Goal: Task Accomplishment & Management: Manage account settings

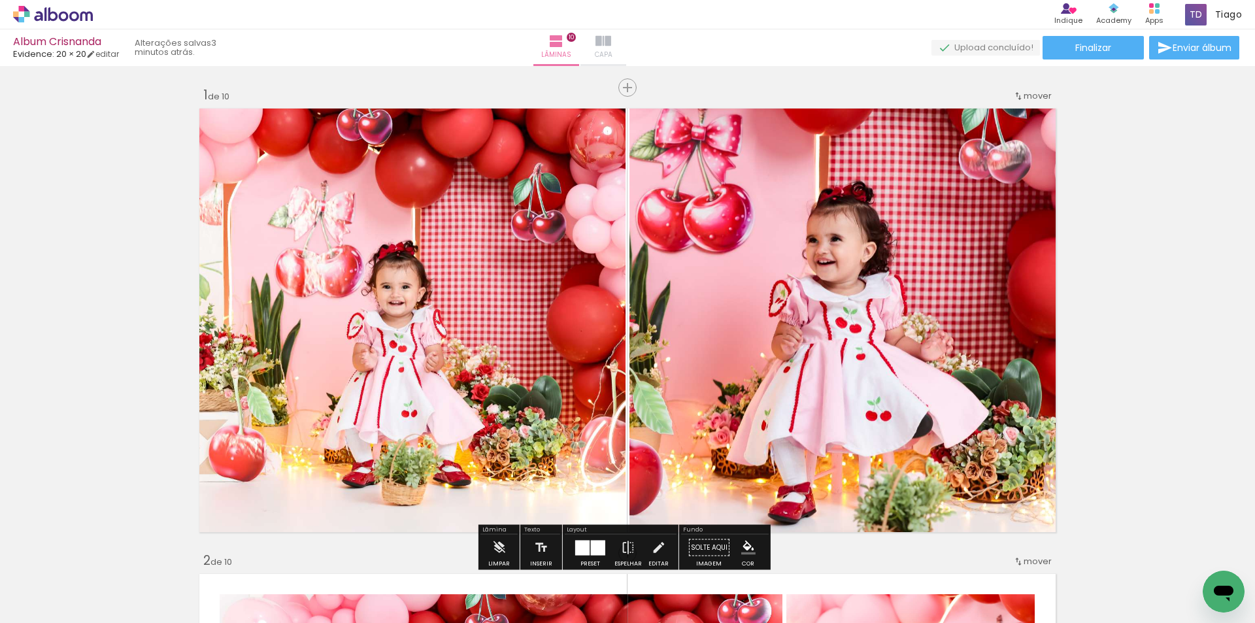
click at [612, 50] on span "Capa" at bounding box center [604, 55] width 18 height 12
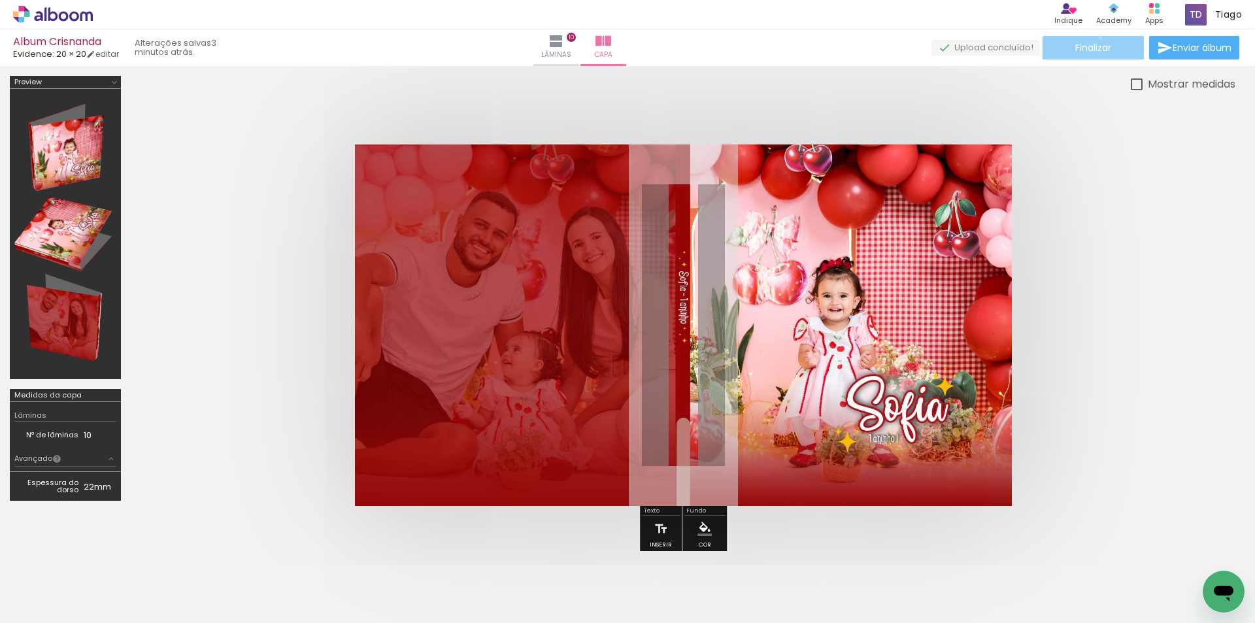
click at [1096, 37] on paper-button "Finalizar" at bounding box center [1093, 48] width 101 height 24
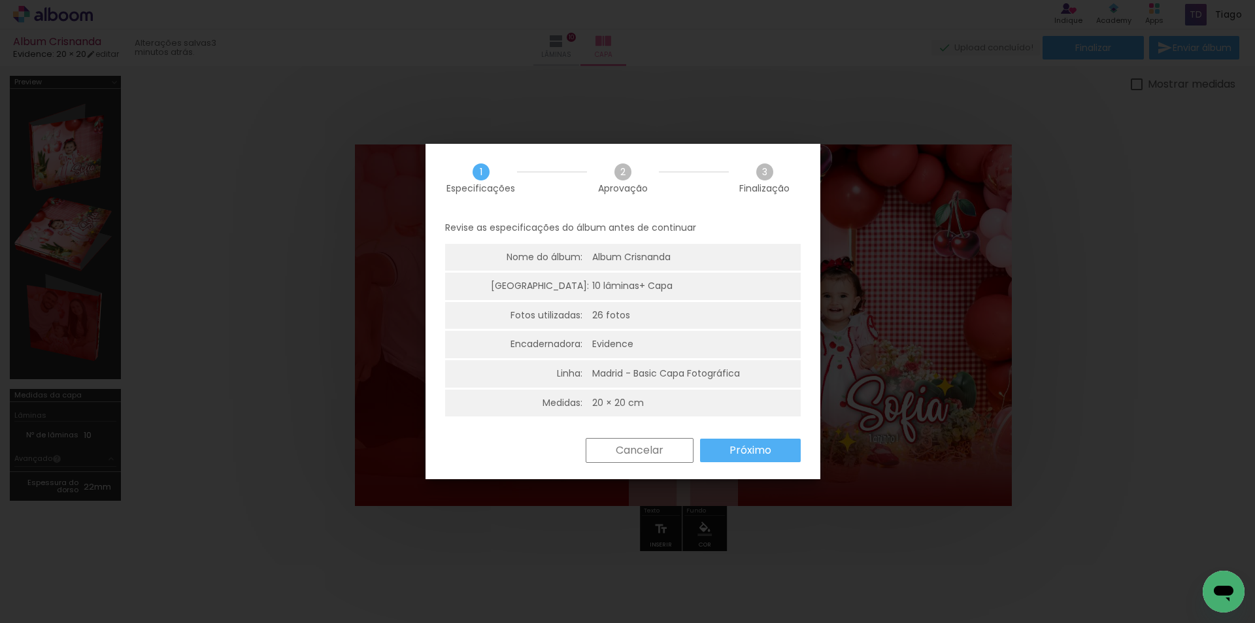
click at [777, 446] on paper-button "Próximo" at bounding box center [750, 451] width 101 height 24
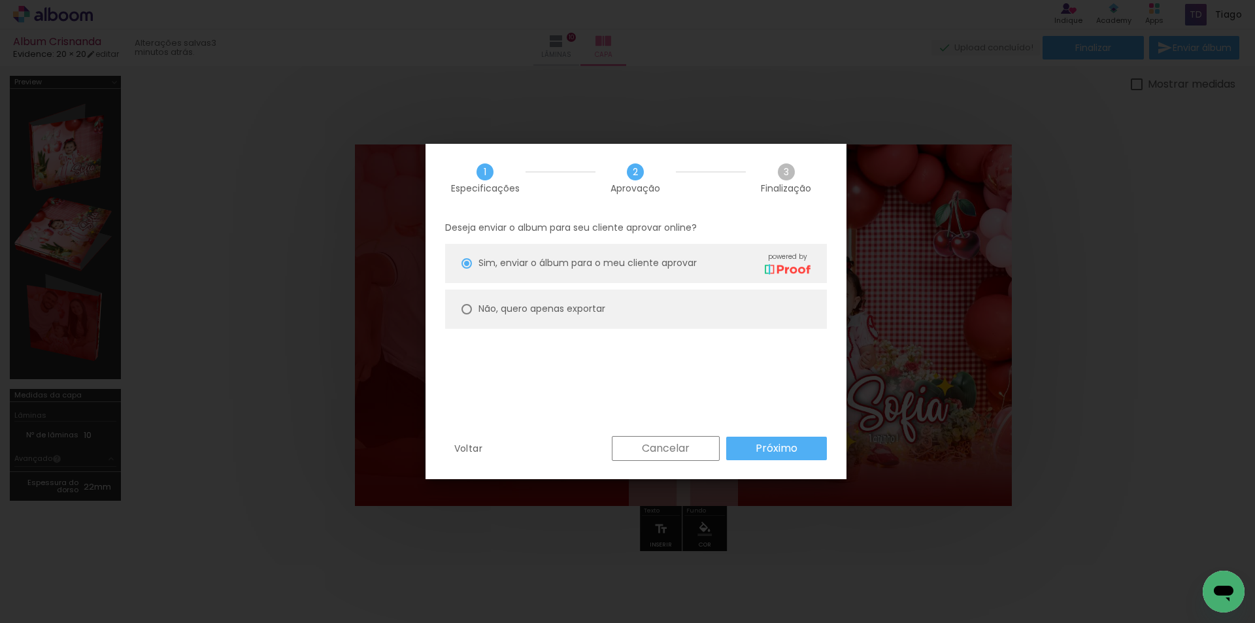
click at [0, 0] on slot "Próximo" at bounding box center [0, 0] width 0 height 0
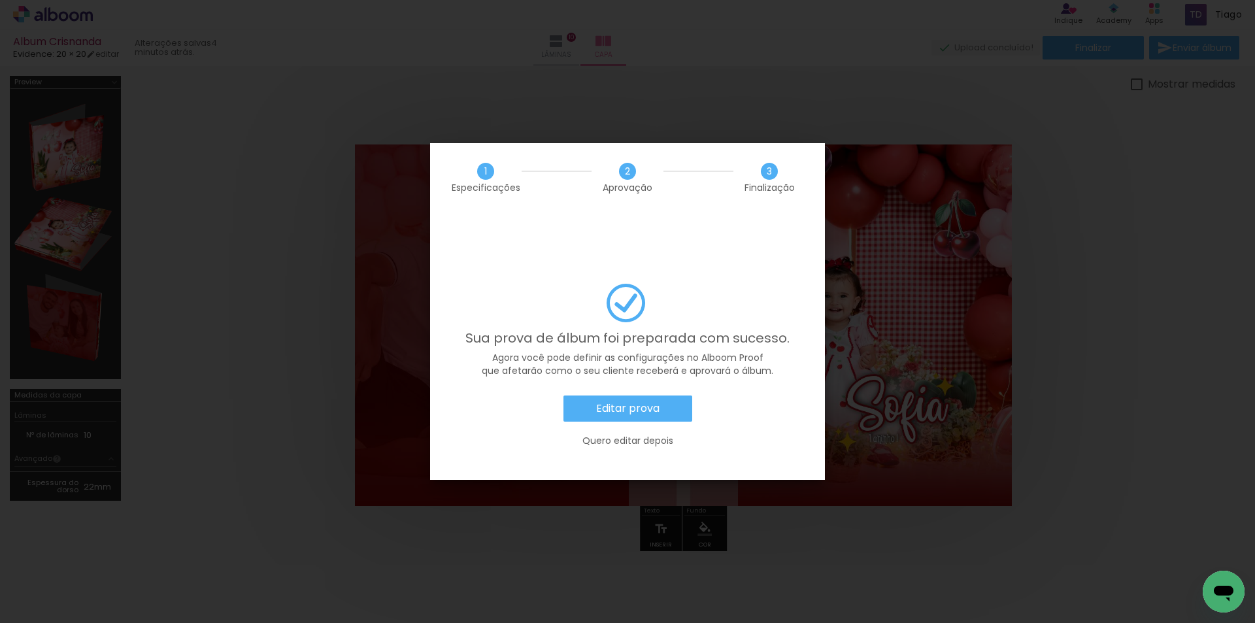
click at [0, 0] on slot "Editar prova" at bounding box center [0, 0] width 0 height 0
